Goal: Information Seeking & Learning: Stay updated

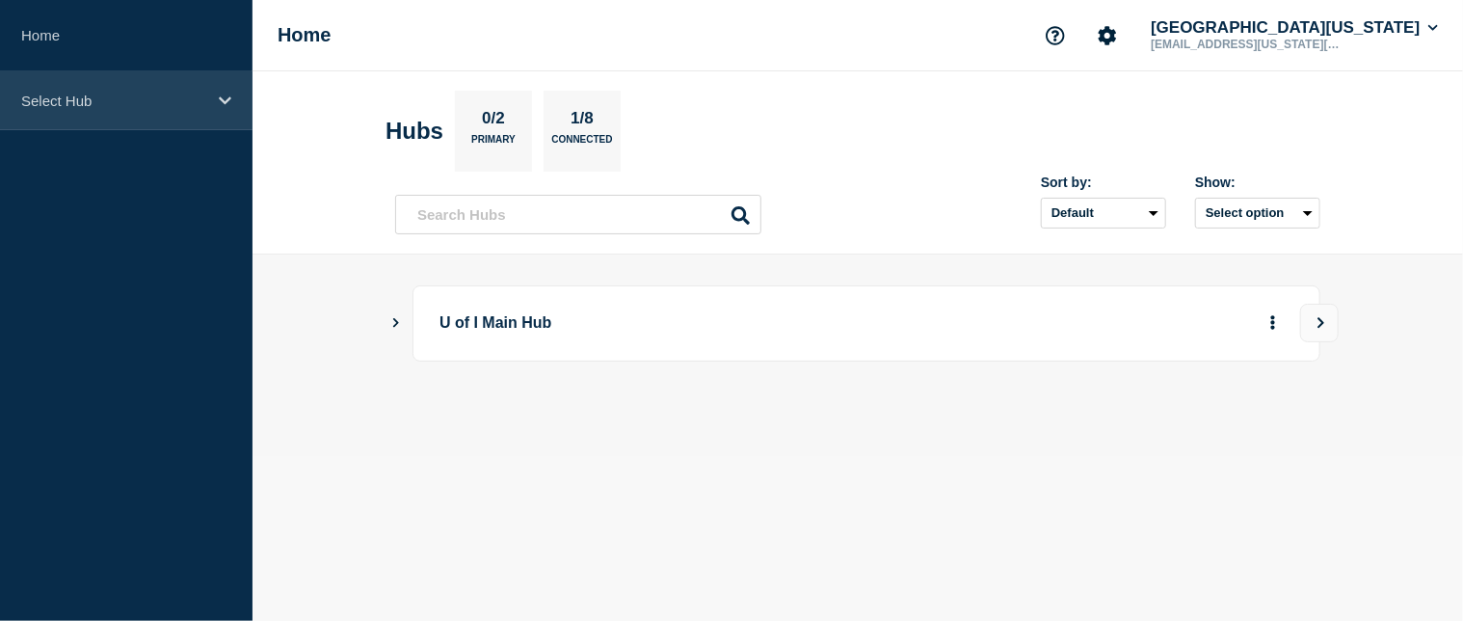
click at [222, 108] on div "Select Hub" at bounding box center [126, 100] width 252 height 59
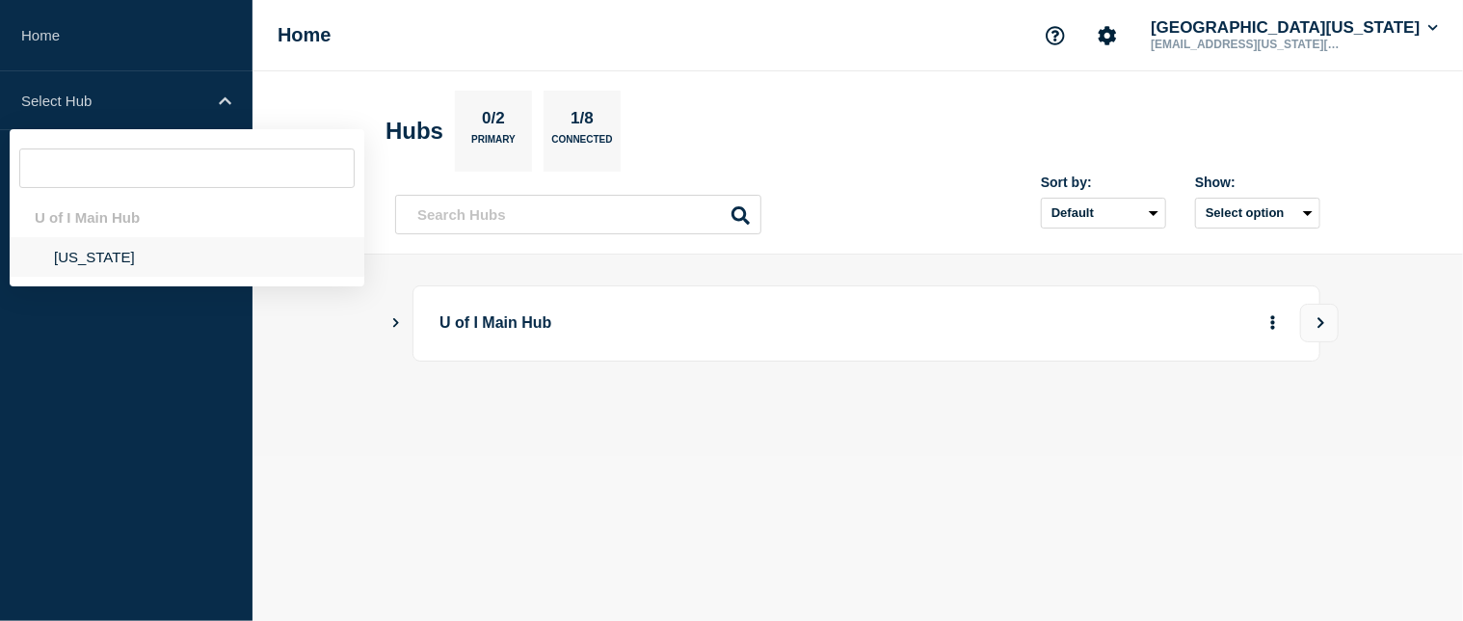
click at [81, 261] on li "[US_STATE]" at bounding box center [187, 257] width 355 height 40
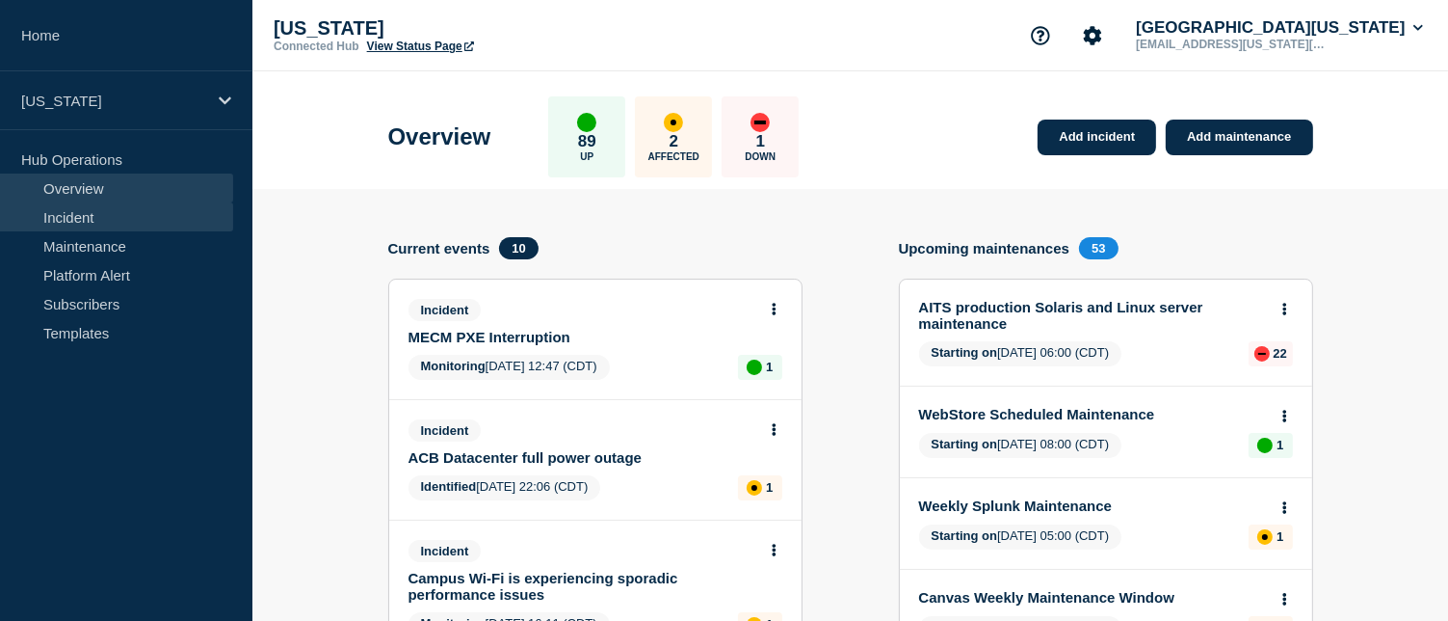
click at [68, 202] on link "Incident" at bounding box center [116, 216] width 233 height 29
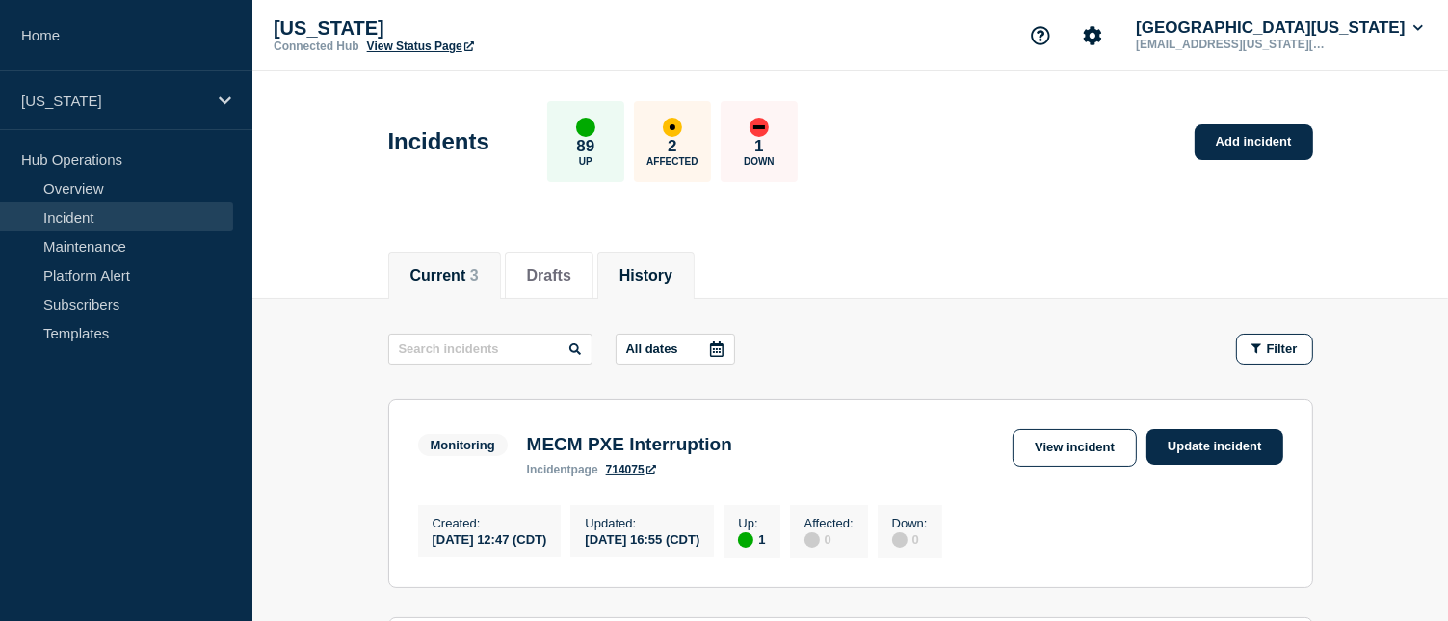
click at [663, 278] on button "History" at bounding box center [646, 275] width 53 height 17
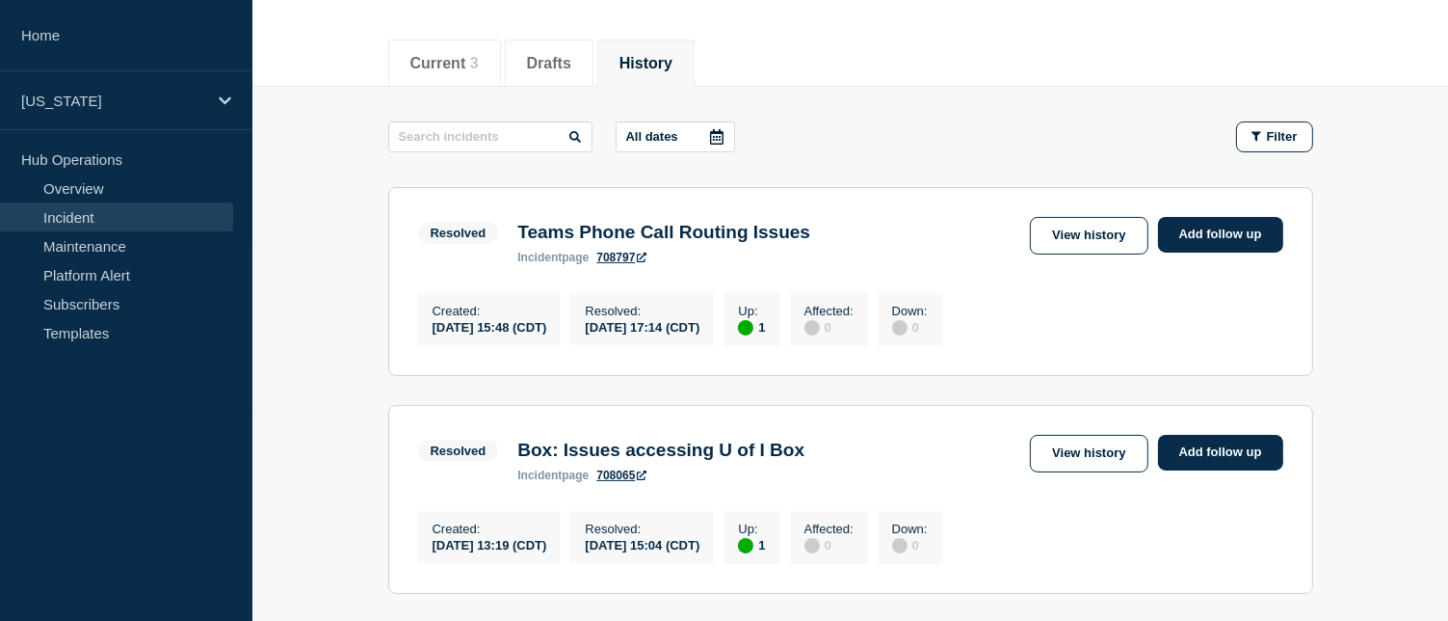
scroll to position [289, 0]
